Goal: Navigation & Orientation: Find specific page/section

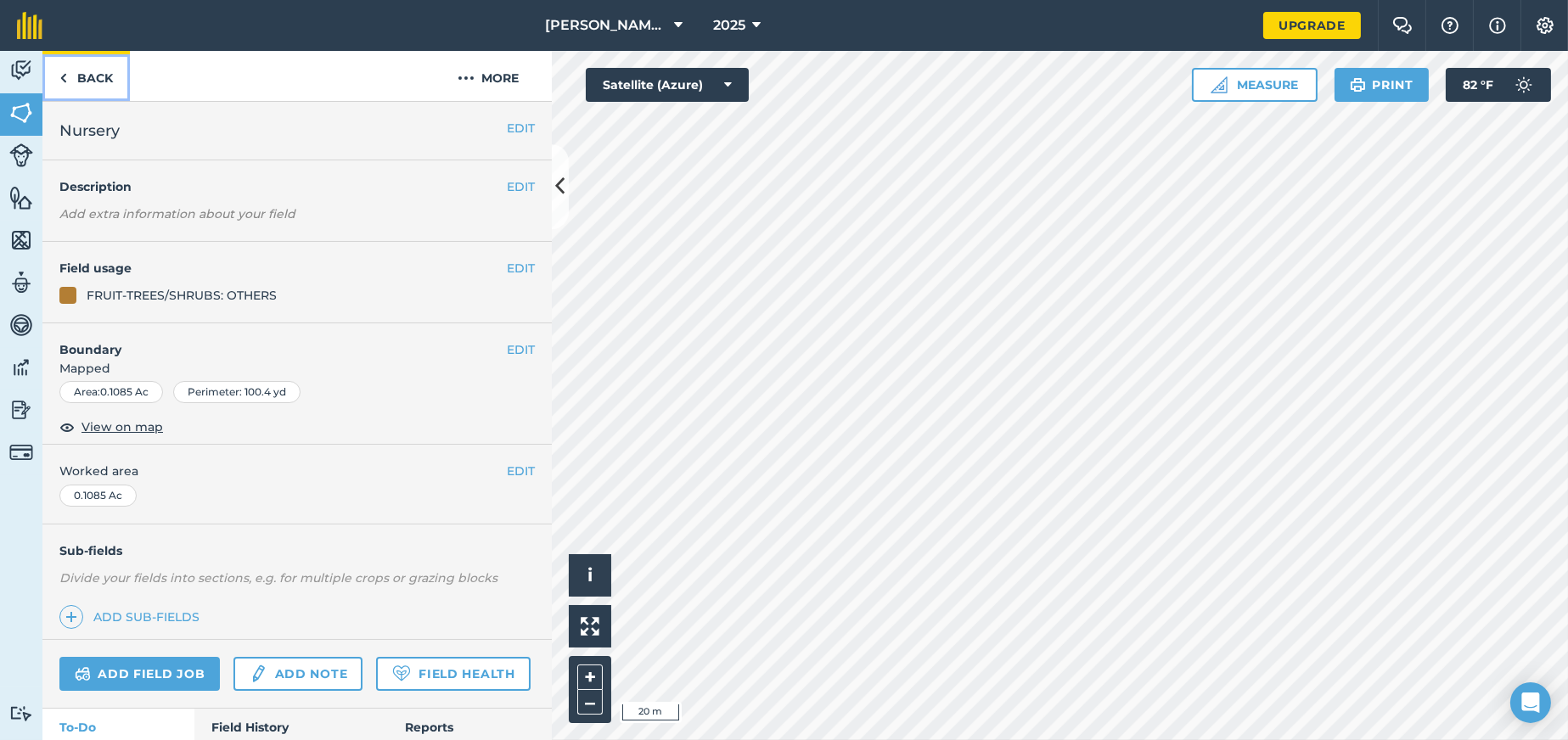
click at [83, 78] on link "Back" at bounding box center [85, 76] width 87 height 51
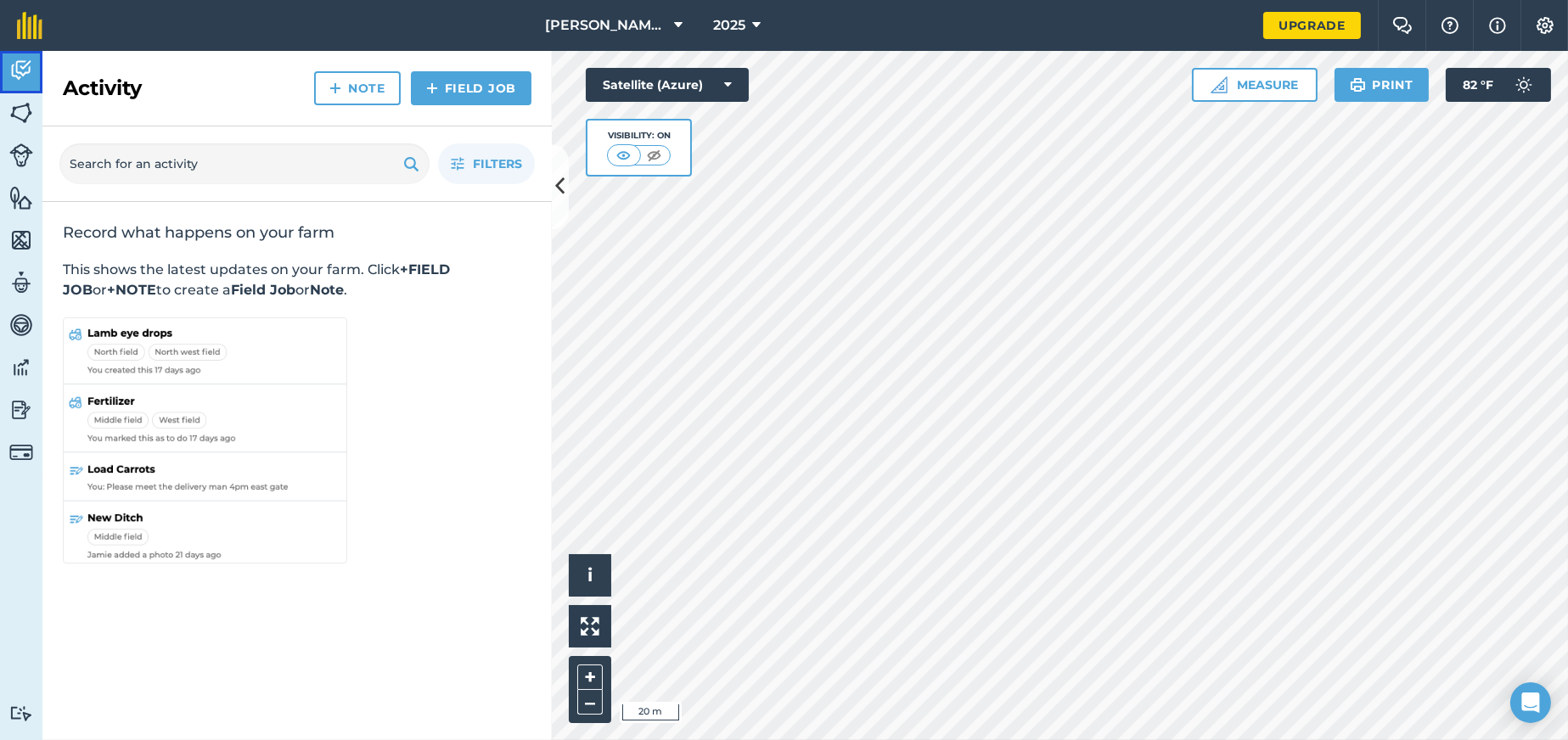
click at [19, 68] on img at bounding box center [21, 70] width 23 height 25
click at [22, 115] on img at bounding box center [21, 112] width 23 height 25
